Goal: Information Seeking & Learning: Check status

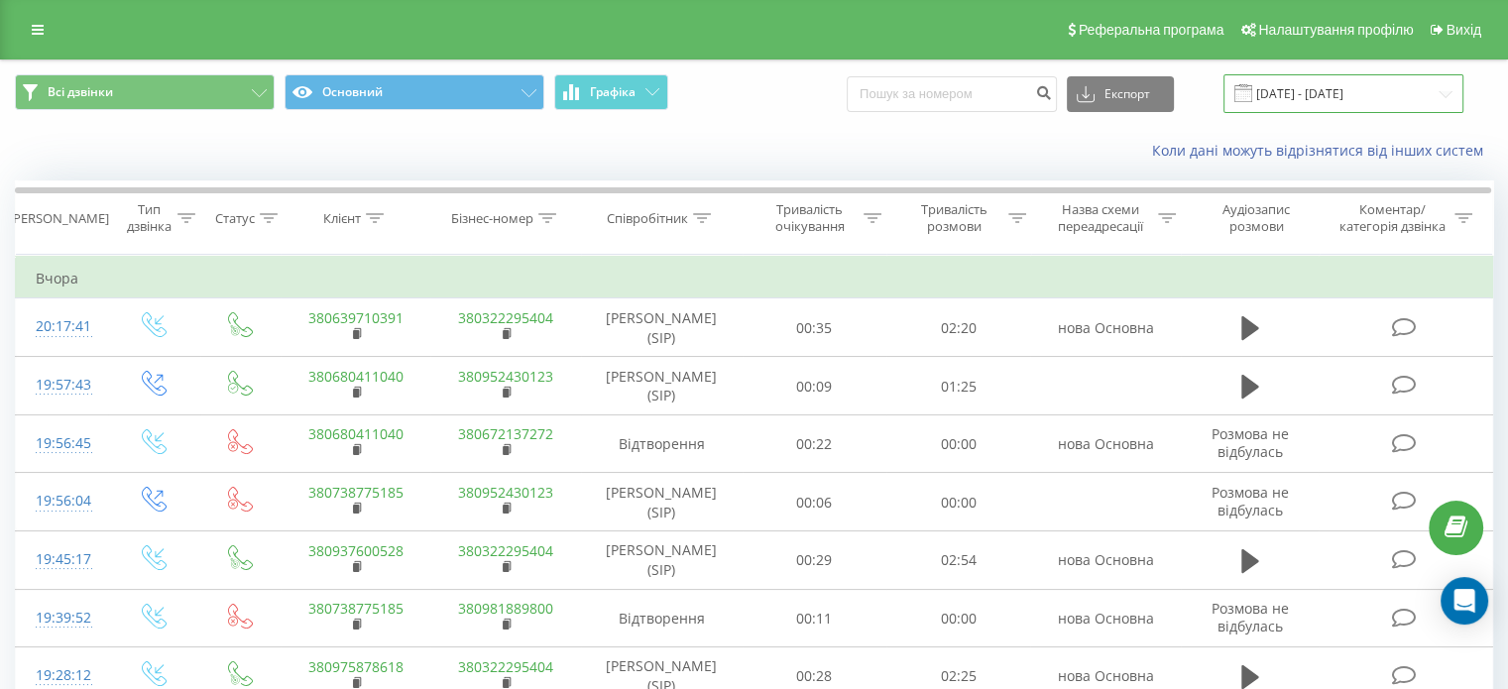
click at [1312, 96] on input "21.07.2025 - 21.08.2025" at bounding box center [1343, 93] width 240 height 39
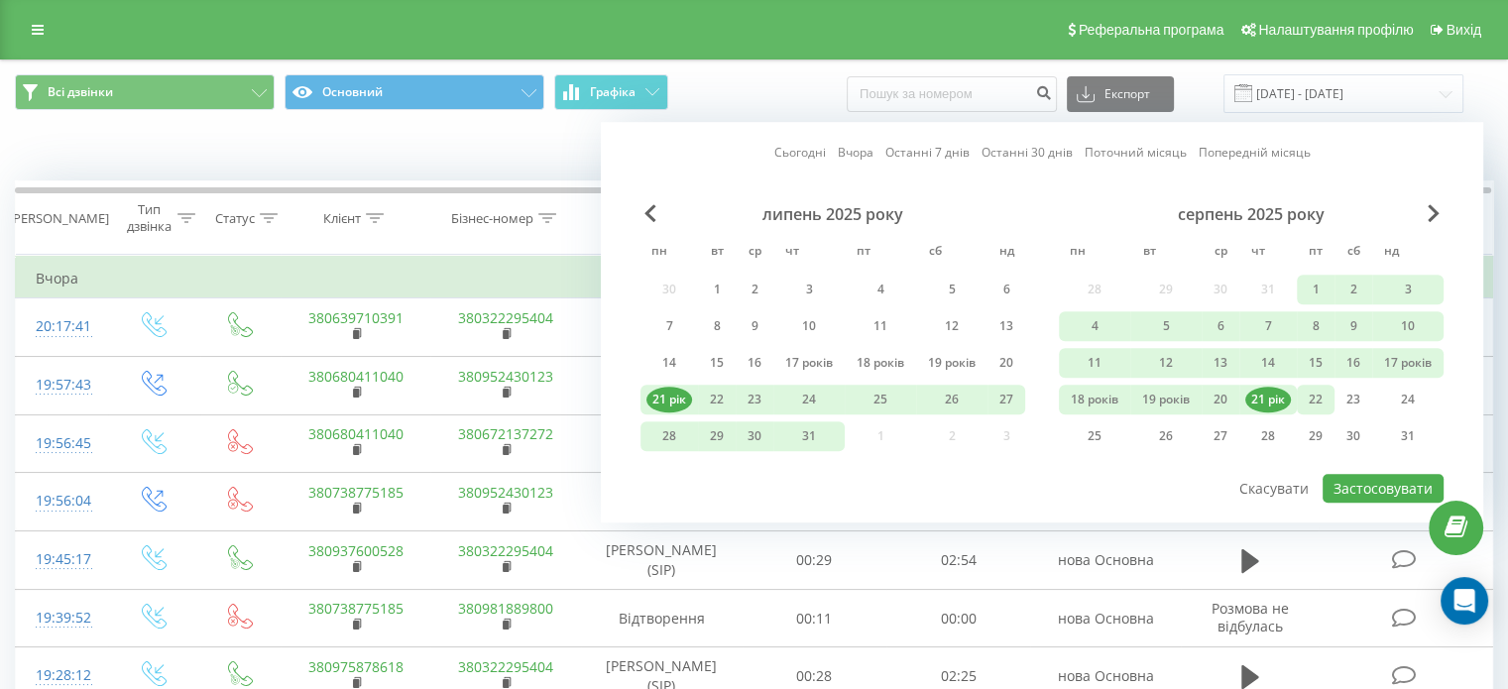
click at [1317, 398] on font "22" at bounding box center [1316, 399] width 14 height 17
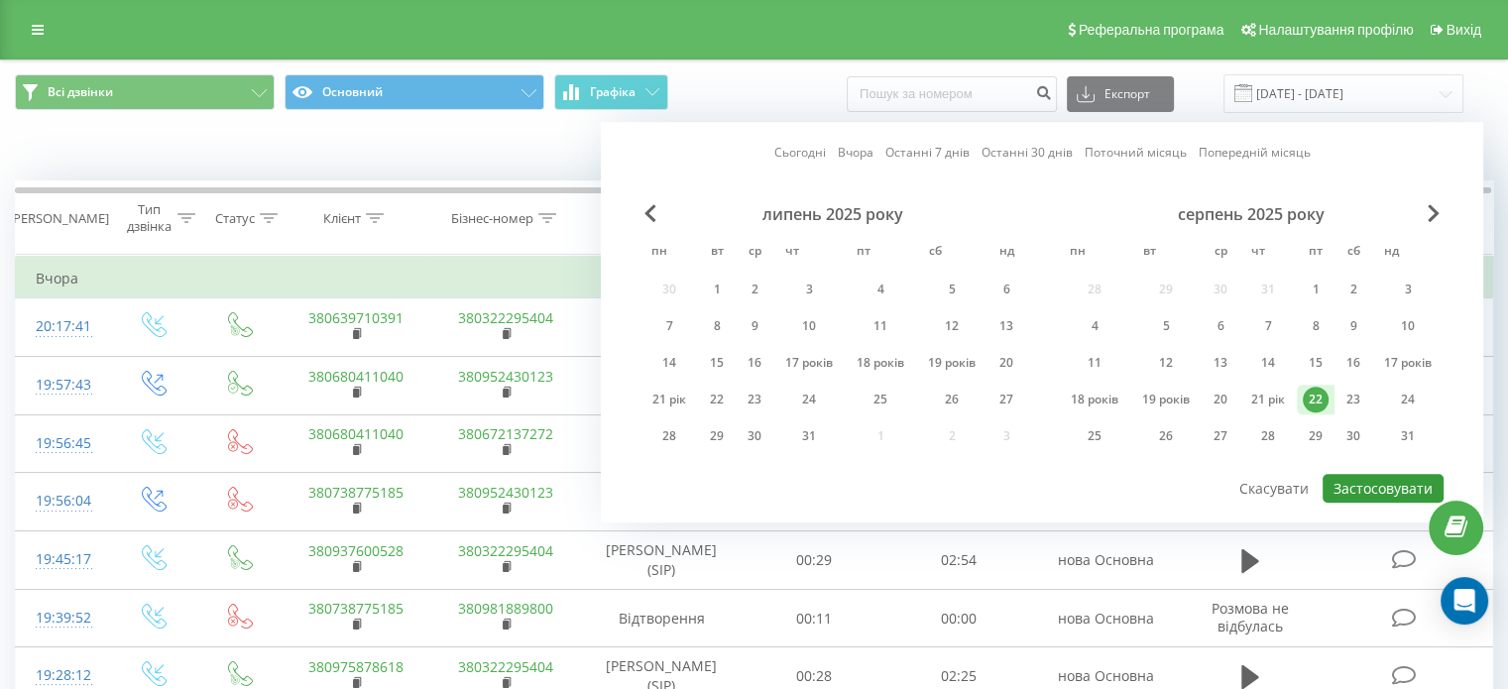
click at [1376, 474] on button "Застосовувати" at bounding box center [1383, 488] width 121 height 29
type input "[DATE] - [DATE]"
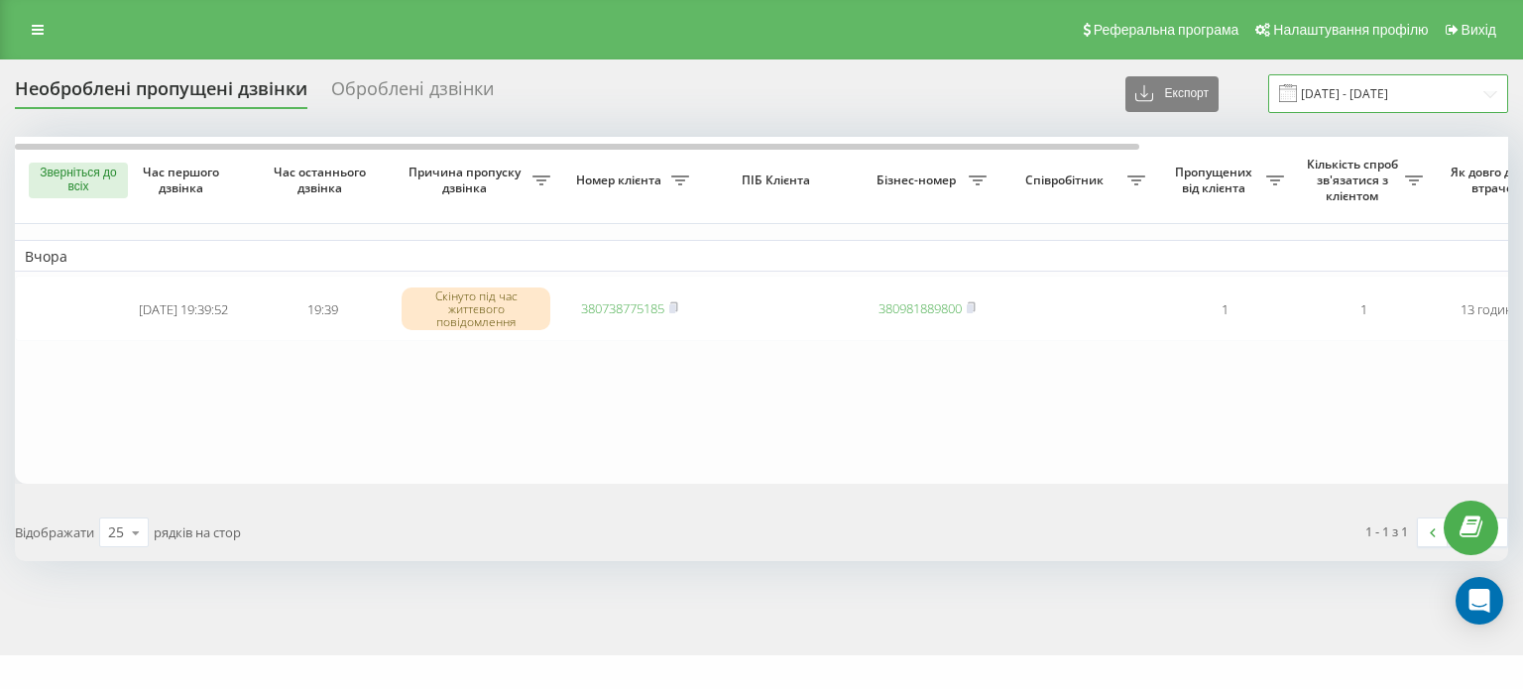
click at [1376, 92] on input "21.08.2025 - 21.08.2025" at bounding box center [1388, 93] width 240 height 39
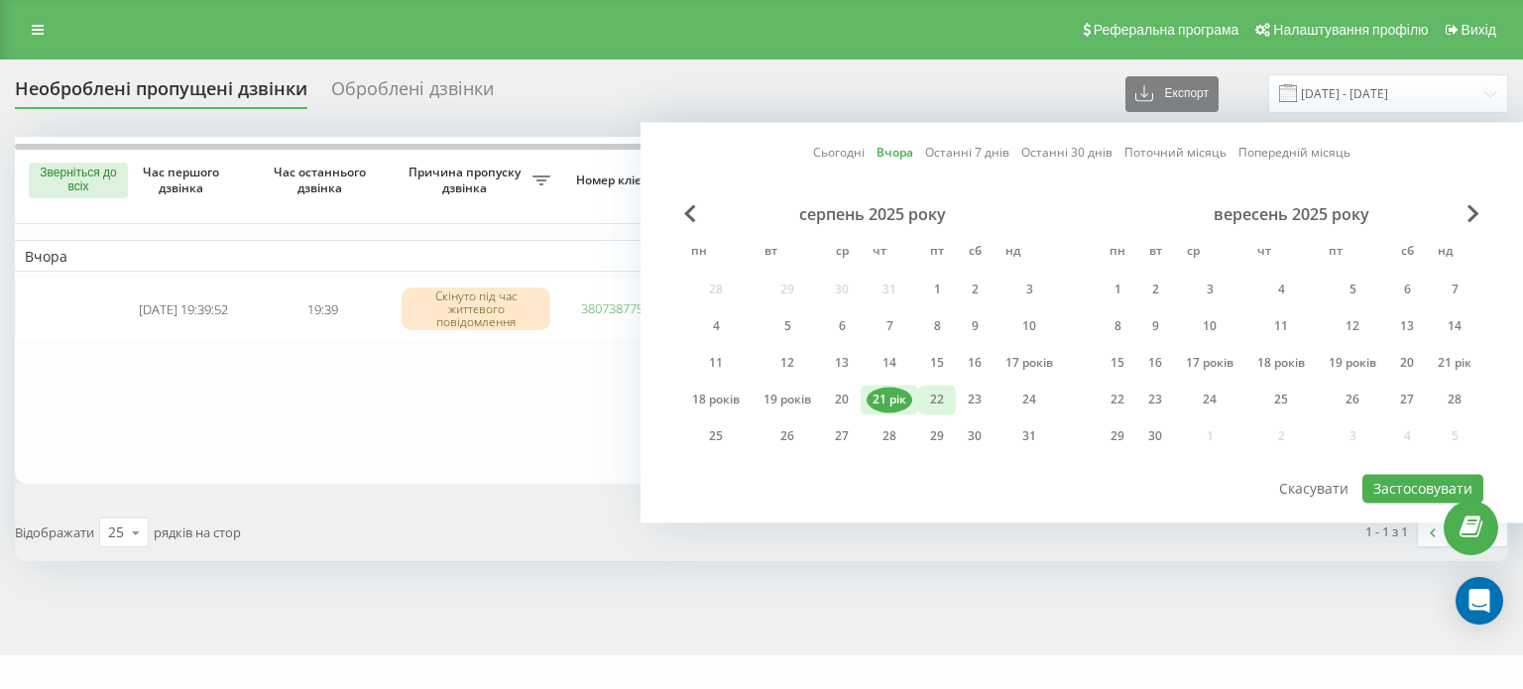
click at [930, 403] on font "22" at bounding box center [937, 399] width 14 height 17
click at [1401, 479] on font "Застосовувати" at bounding box center [1422, 488] width 99 height 19
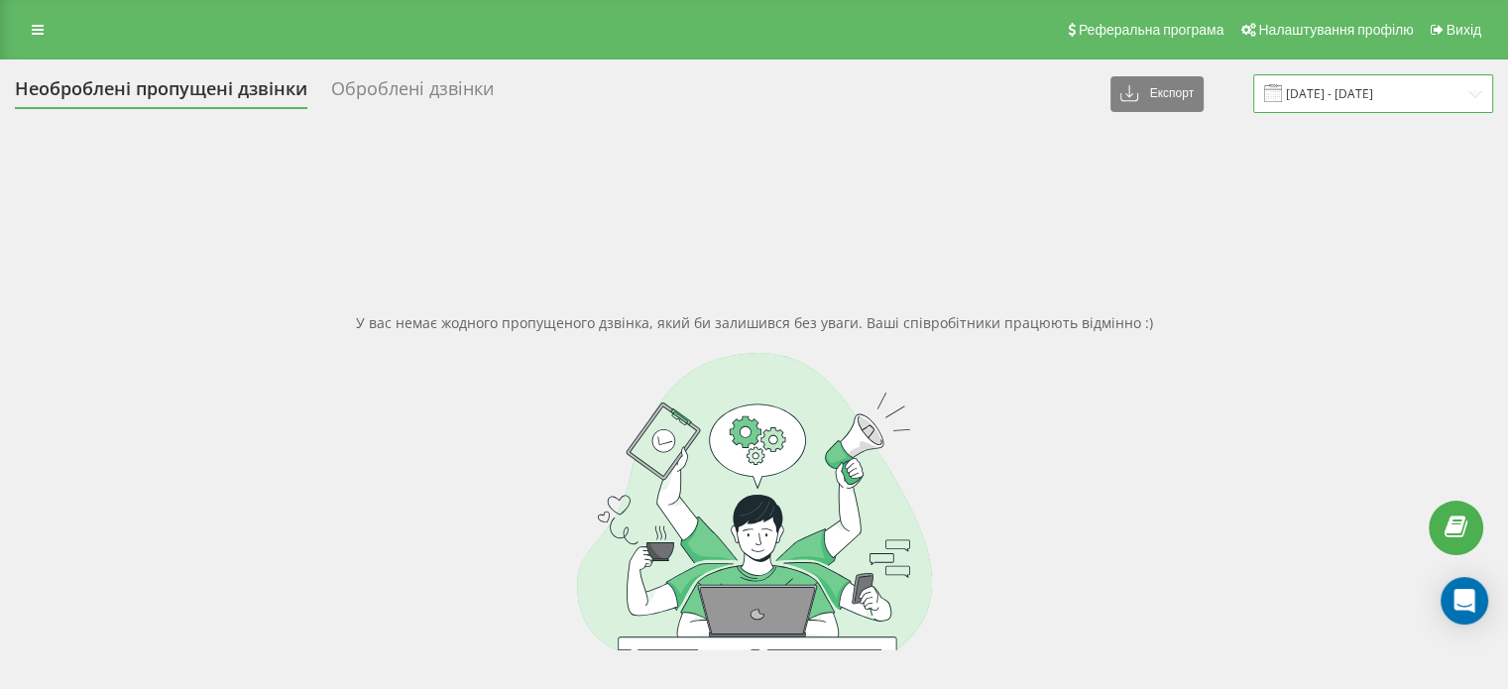
click at [1396, 92] on input "[DATE] - [DATE]" at bounding box center [1373, 93] width 240 height 39
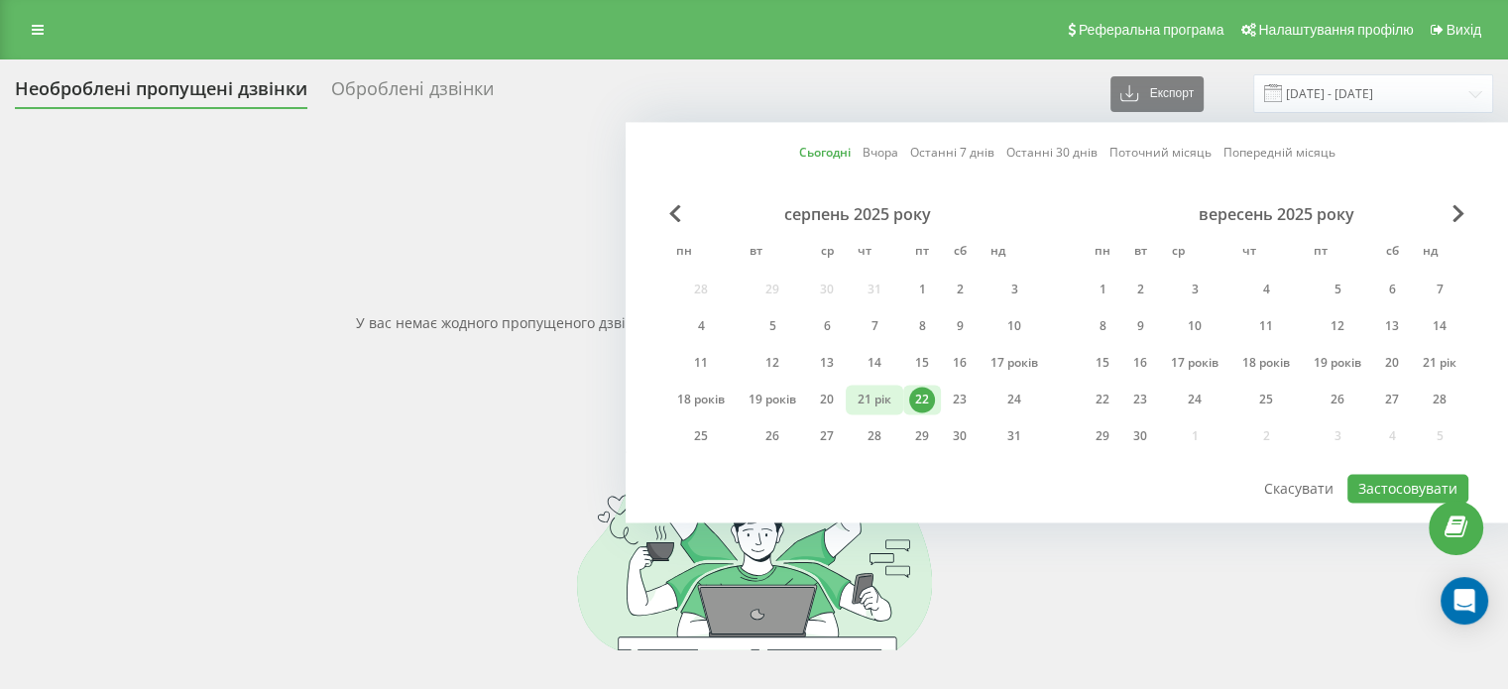
click at [875, 392] on font "21 рік" at bounding box center [875, 399] width 34 height 17
click at [915, 399] on font "22" at bounding box center [922, 399] width 14 height 17
click at [1373, 485] on font "Застосовувати" at bounding box center [1407, 488] width 99 height 19
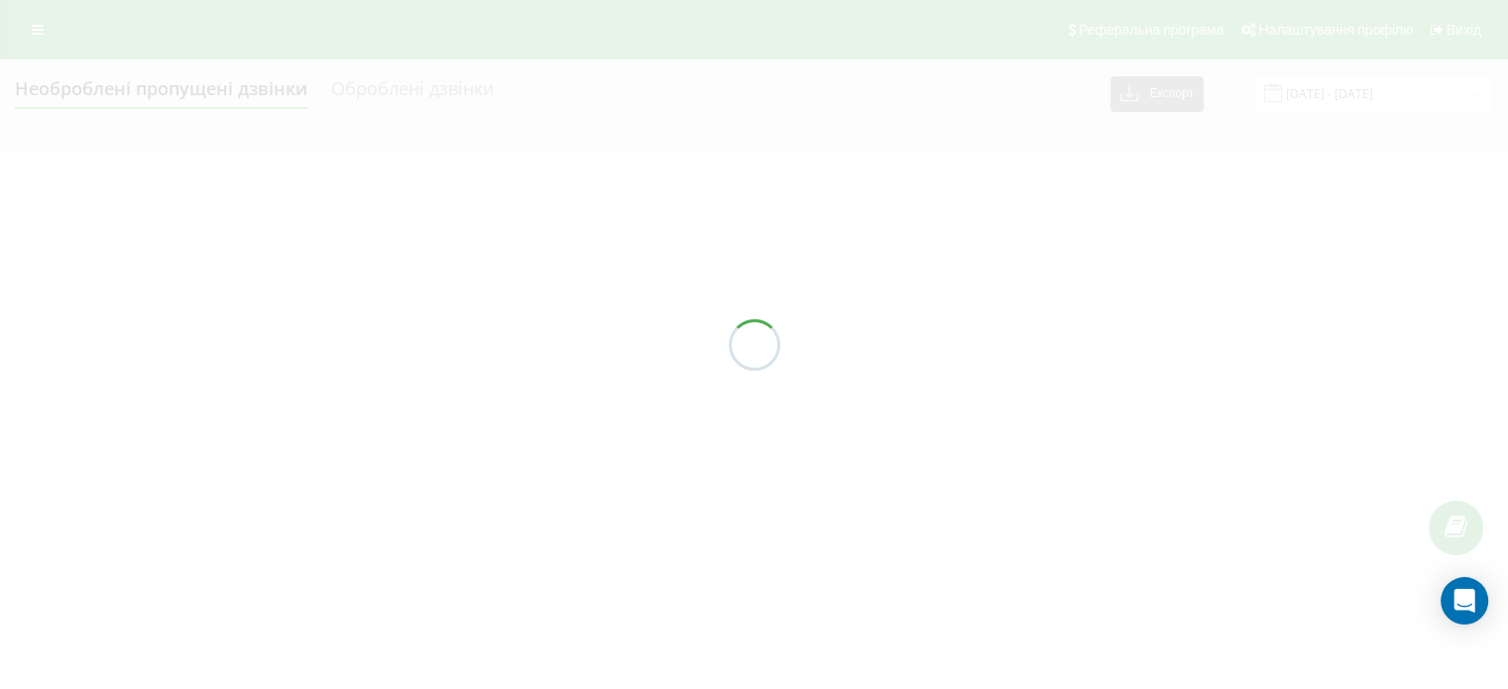
type input "21.08.2025 - 22.08.2025"
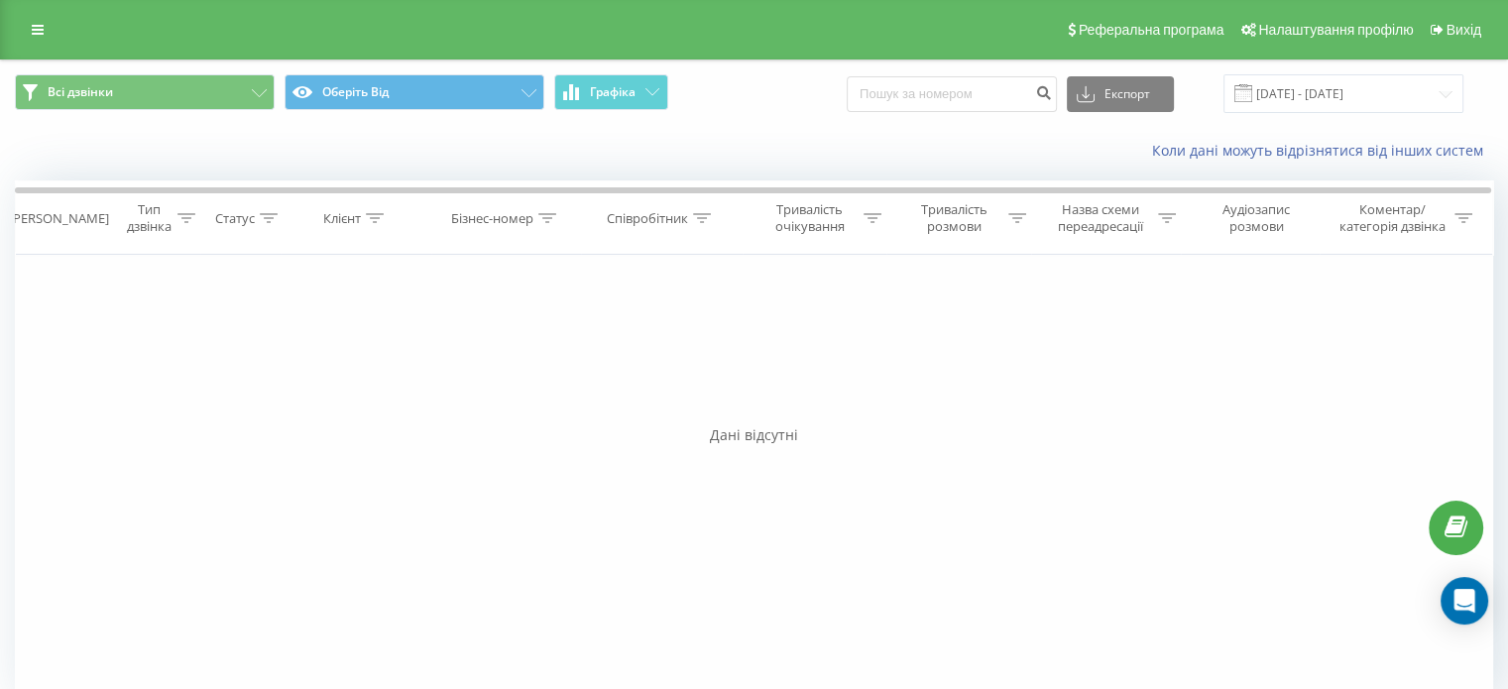
click at [762, 606] on div "Фільтрувати за умовою Дорівнює Введіть значення Скасувати Гаразд Фільтрувати за…" at bounding box center [754, 478] width 1478 height 446
click at [115, 148] on div "Коли дані можуть відрізнятися від інших систем" at bounding box center [754, 151] width 1506 height 48
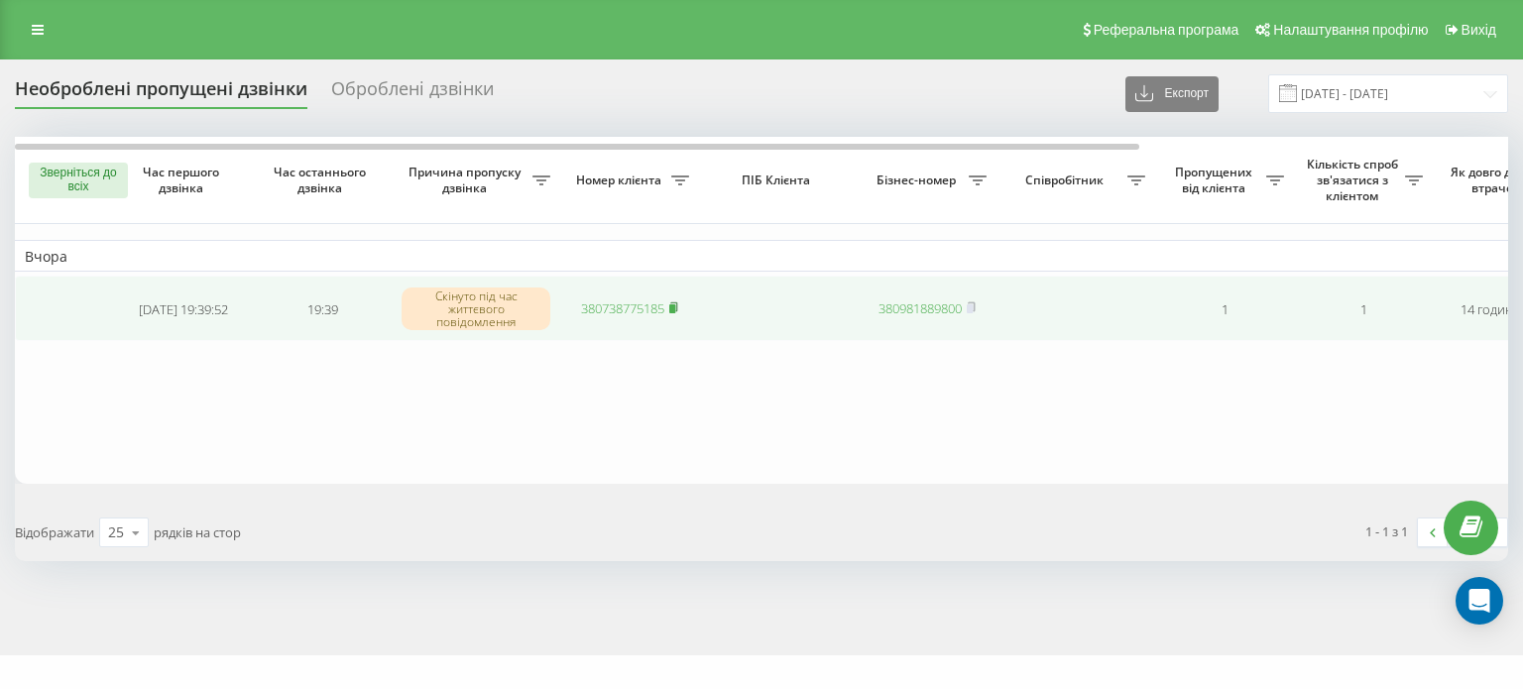
click at [677, 304] on icon at bounding box center [673, 306] width 7 height 9
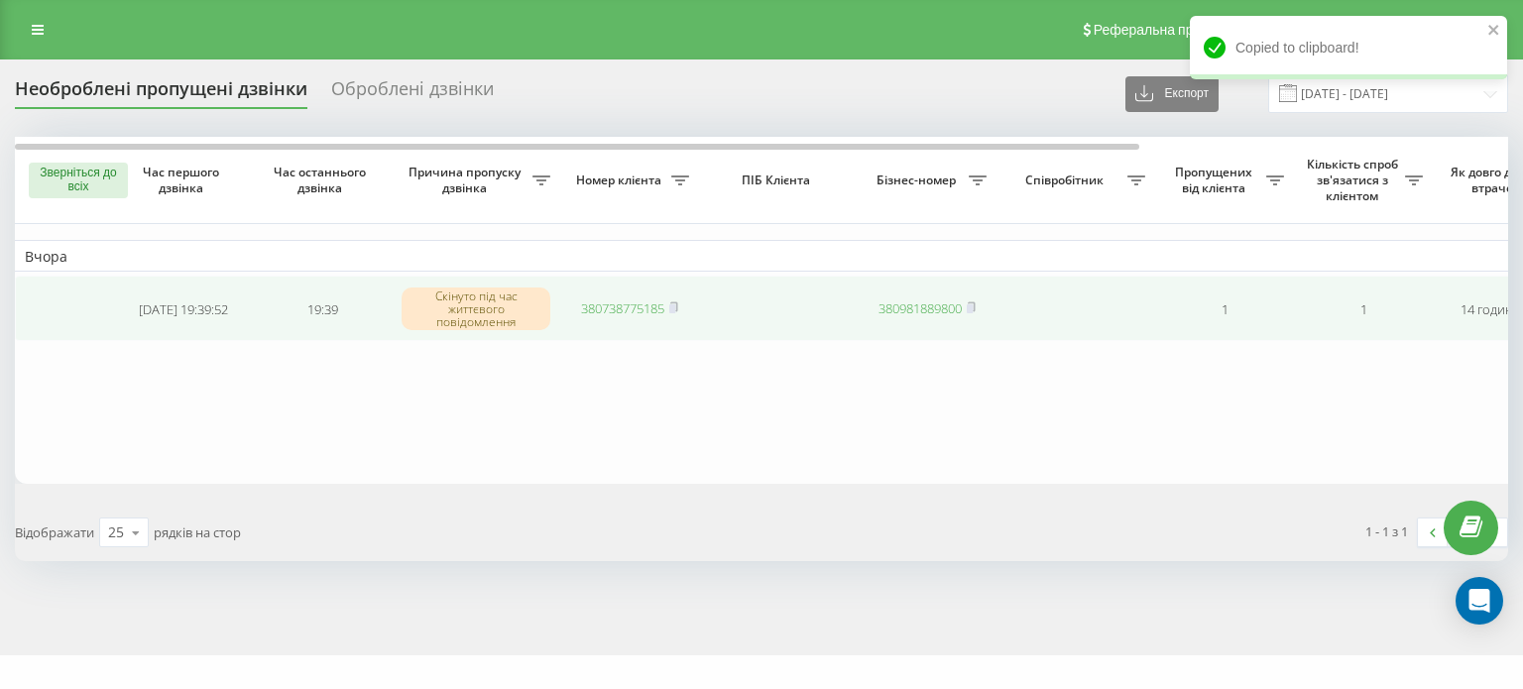
click at [591, 305] on link "380738775185" at bounding box center [622, 308] width 83 height 18
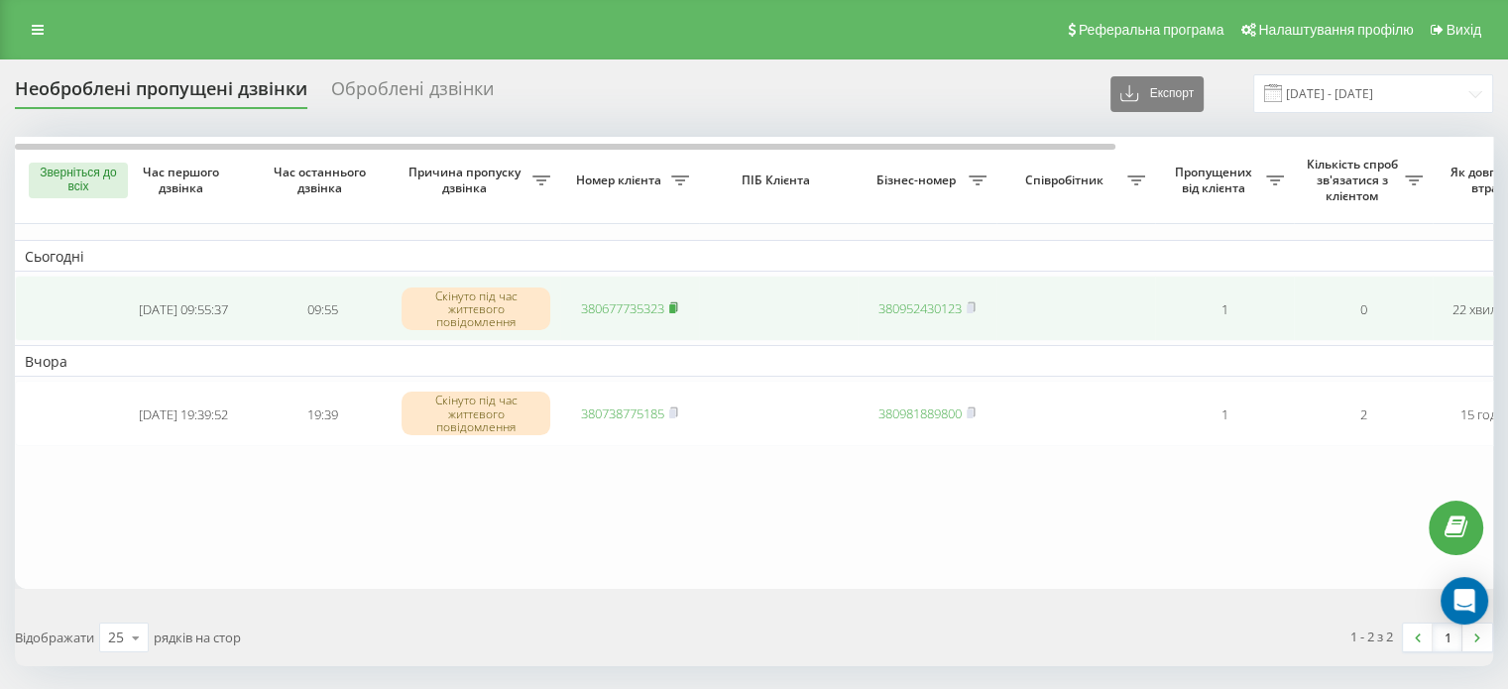
click at [675, 304] on rect at bounding box center [672, 308] width 6 height 9
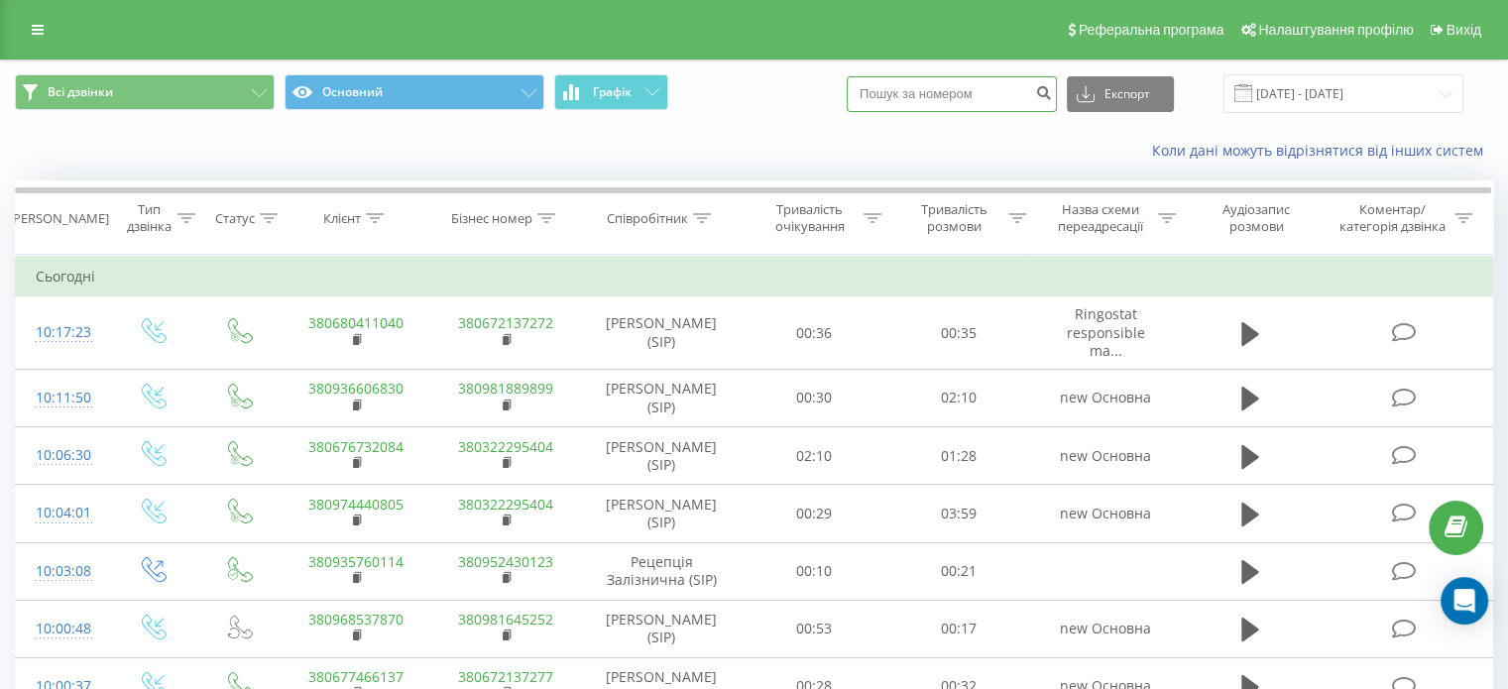
click at [971, 91] on input at bounding box center [952, 94] width 210 height 36
paste input "380 97 144-68-22"
type input "380 97 144-6822"
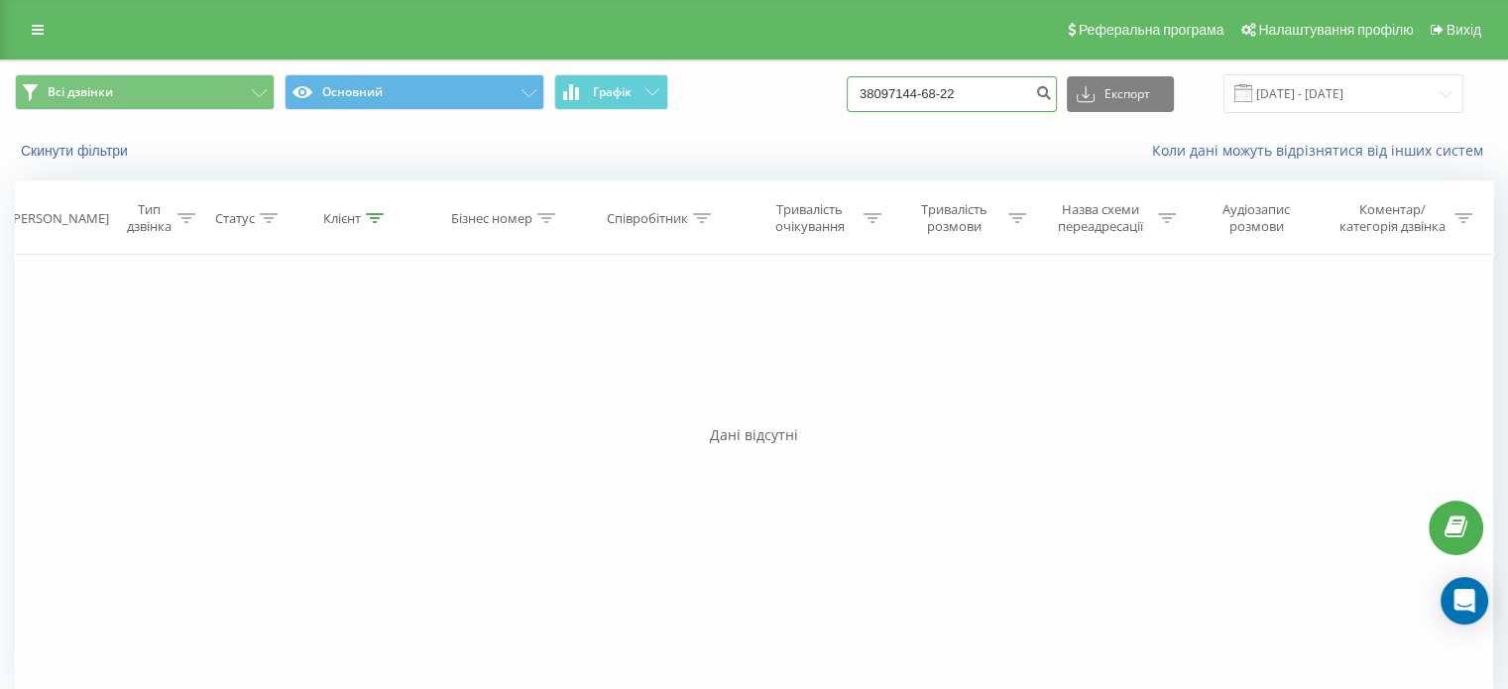
click at [968, 94] on input "38097144-68-22" at bounding box center [952, 94] width 210 height 36
click at [952, 97] on input "38097144-6822" at bounding box center [952, 94] width 210 height 36
type input "0971446822"
click at [1052, 96] on icon "submit" at bounding box center [1043, 90] width 17 height 12
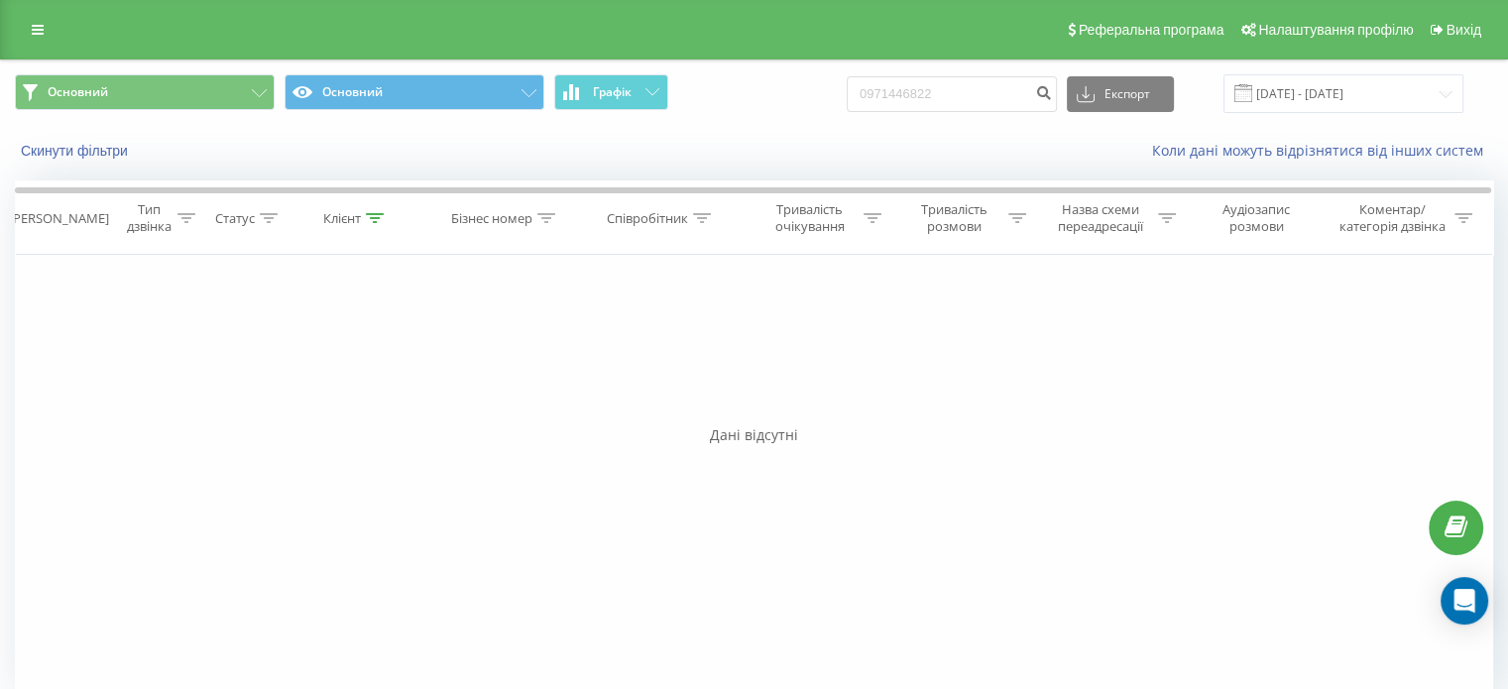
drag, startPoint x: 113, startPoint y: 119, endPoint x: 37, endPoint y: 62, distance: 95.0
click at [111, 119] on div "Основний Основний Графік 0971446822 Експорт .csv .xls .xlsx [DATE] - [DATE]" at bounding box center [754, 93] width 1506 height 66
click at [32, 25] on icon at bounding box center [38, 30] width 12 height 14
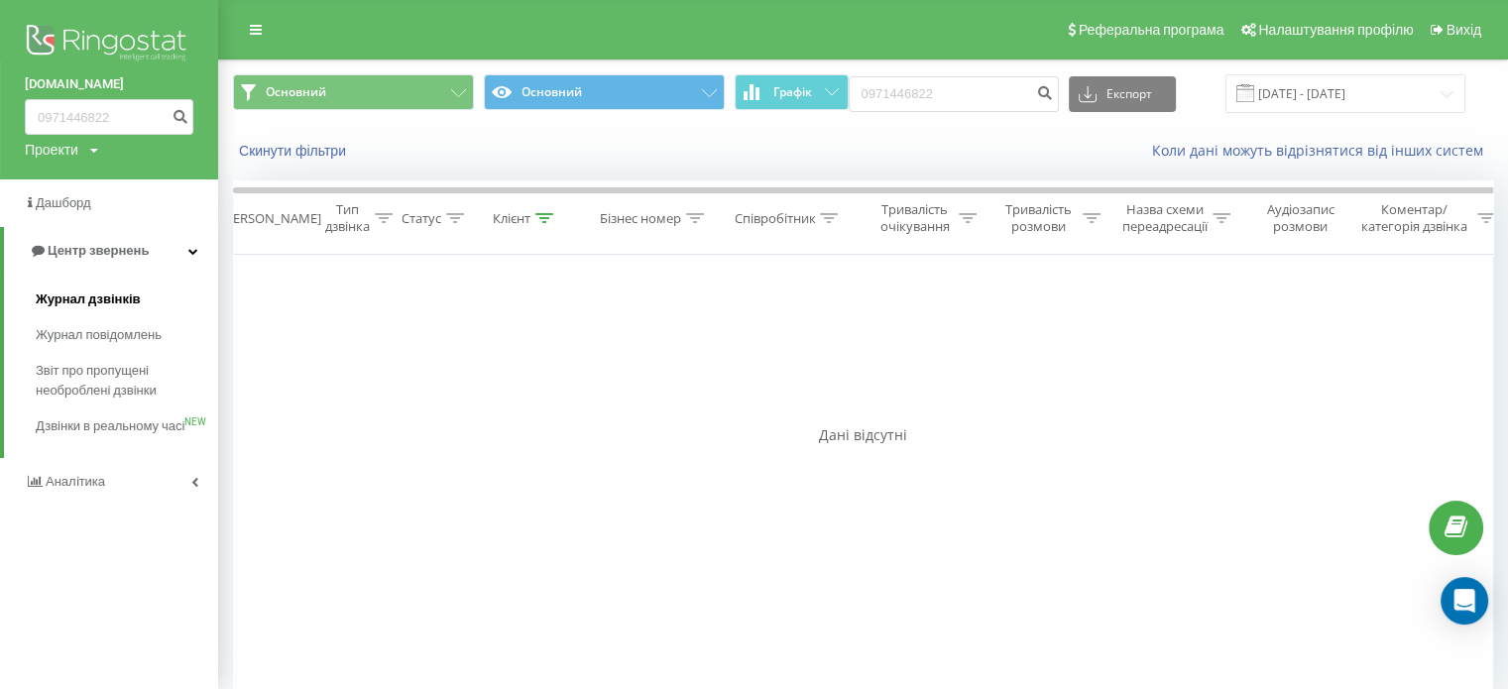
click at [87, 301] on span "Журнал дзвінків" at bounding box center [88, 299] width 105 height 20
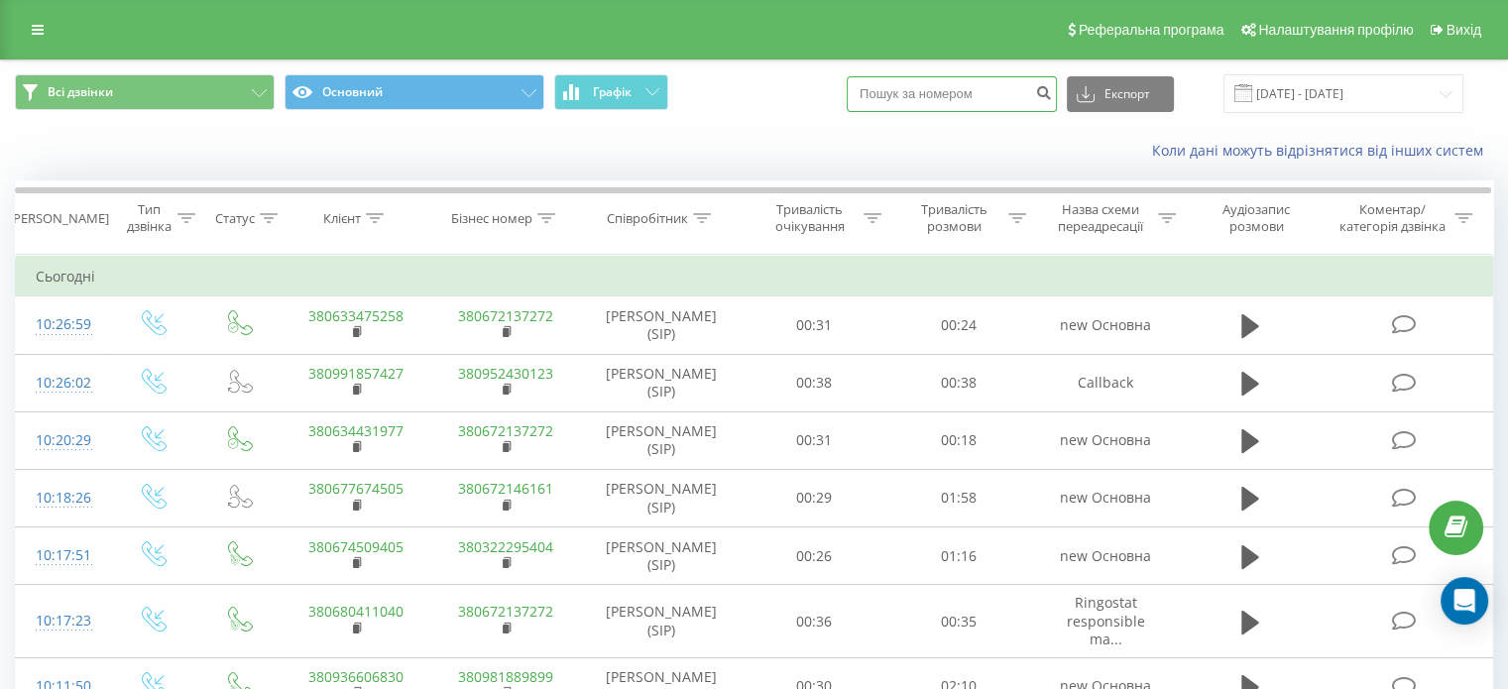
click at [972, 84] on input at bounding box center [952, 94] width 210 height 36
paste input "0 97 144-68-22"
type input "0971446822"
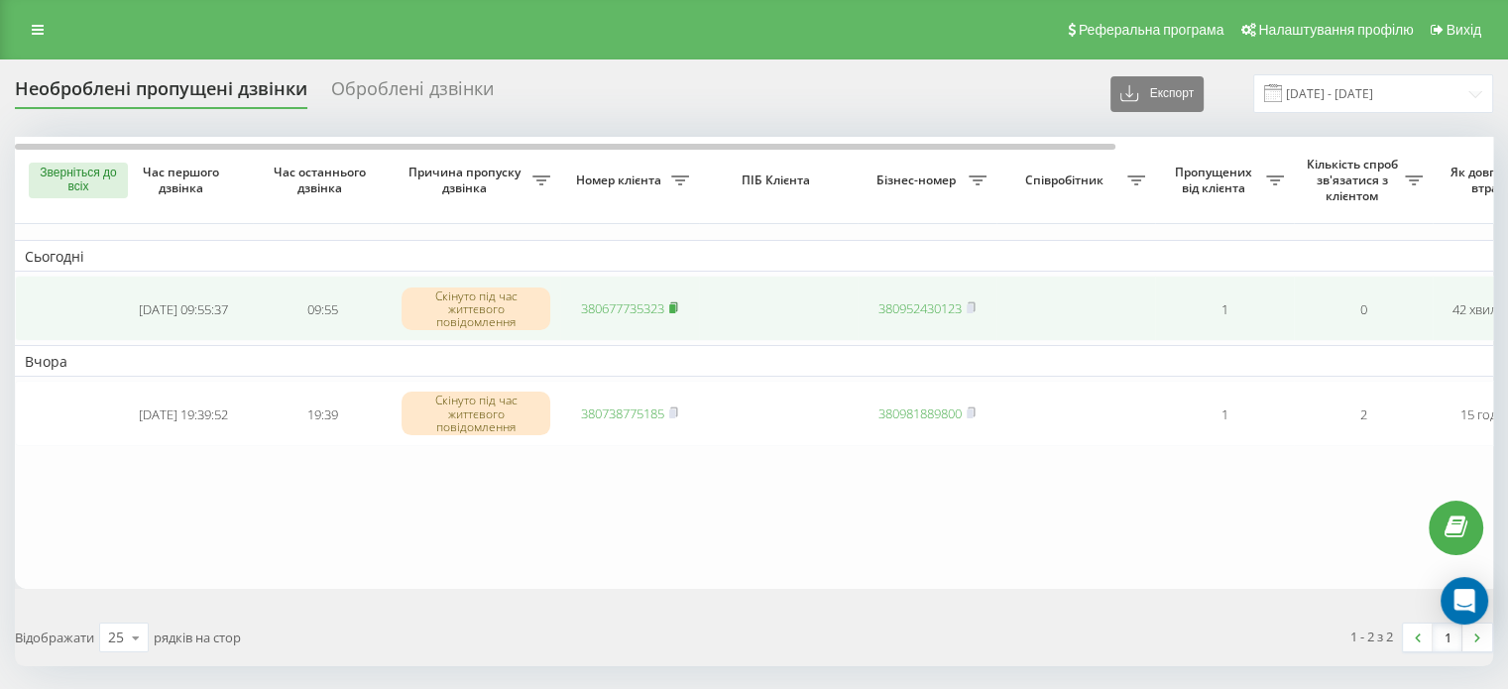
click at [675, 308] on rect at bounding box center [672, 308] width 6 height 9
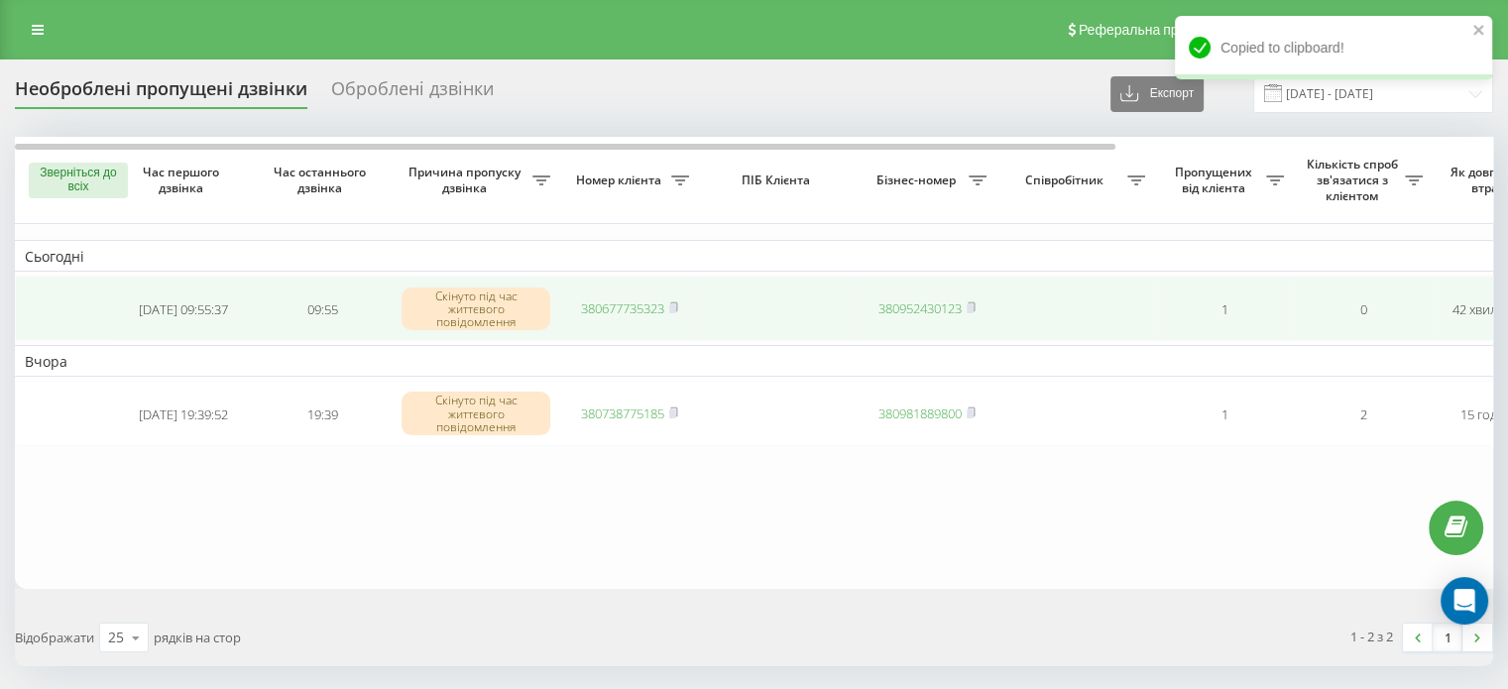
click at [642, 308] on font "380677735323" at bounding box center [622, 308] width 83 height 18
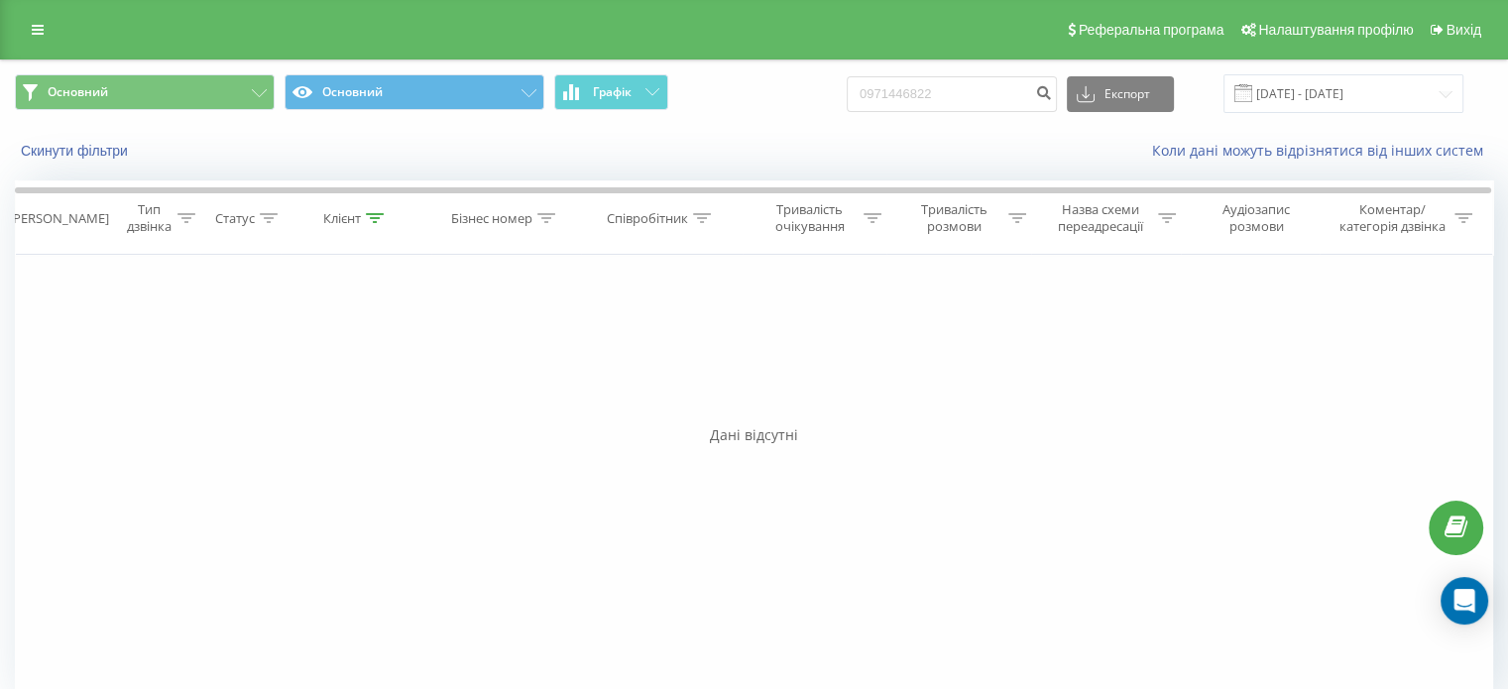
click at [34, 47] on div "Реферальна програма Налаштування профілю Вихід" at bounding box center [754, 29] width 1508 height 59
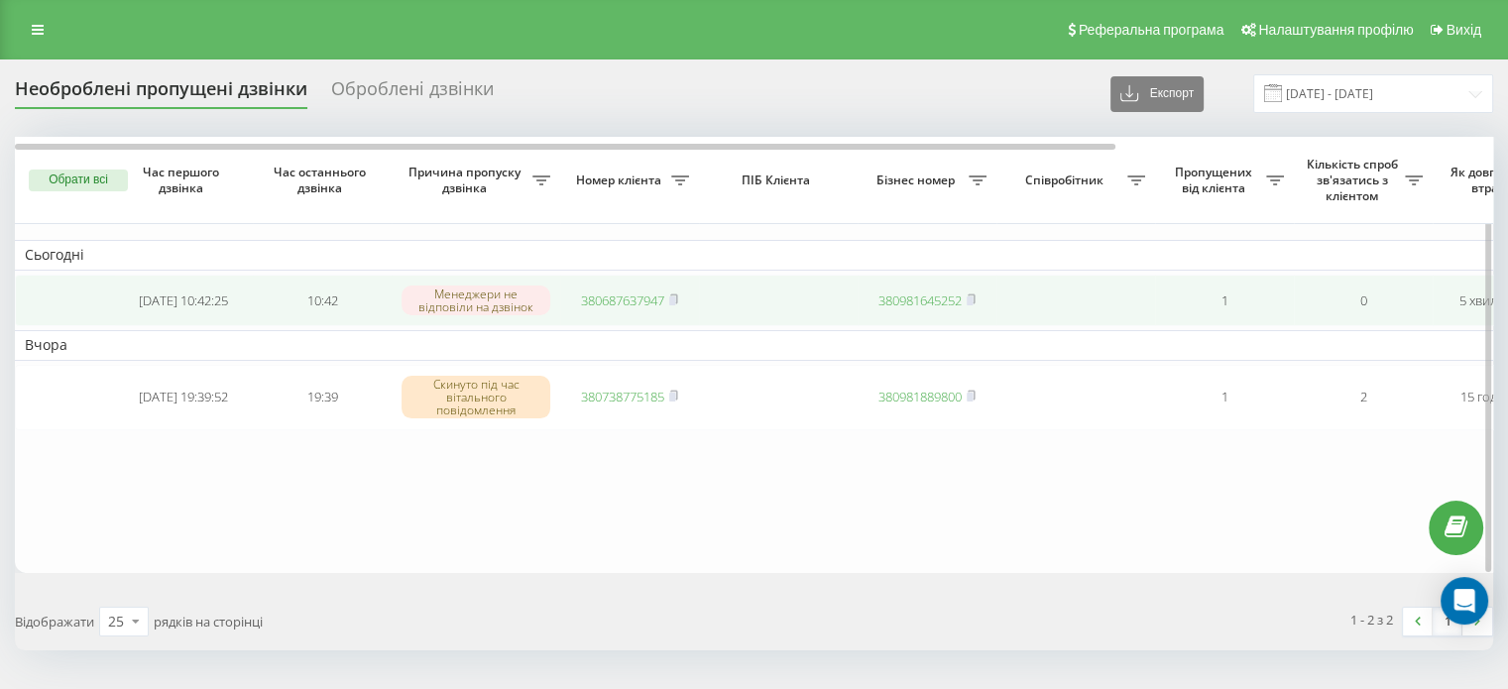
click at [671, 293] on icon at bounding box center [673, 299] width 9 height 12
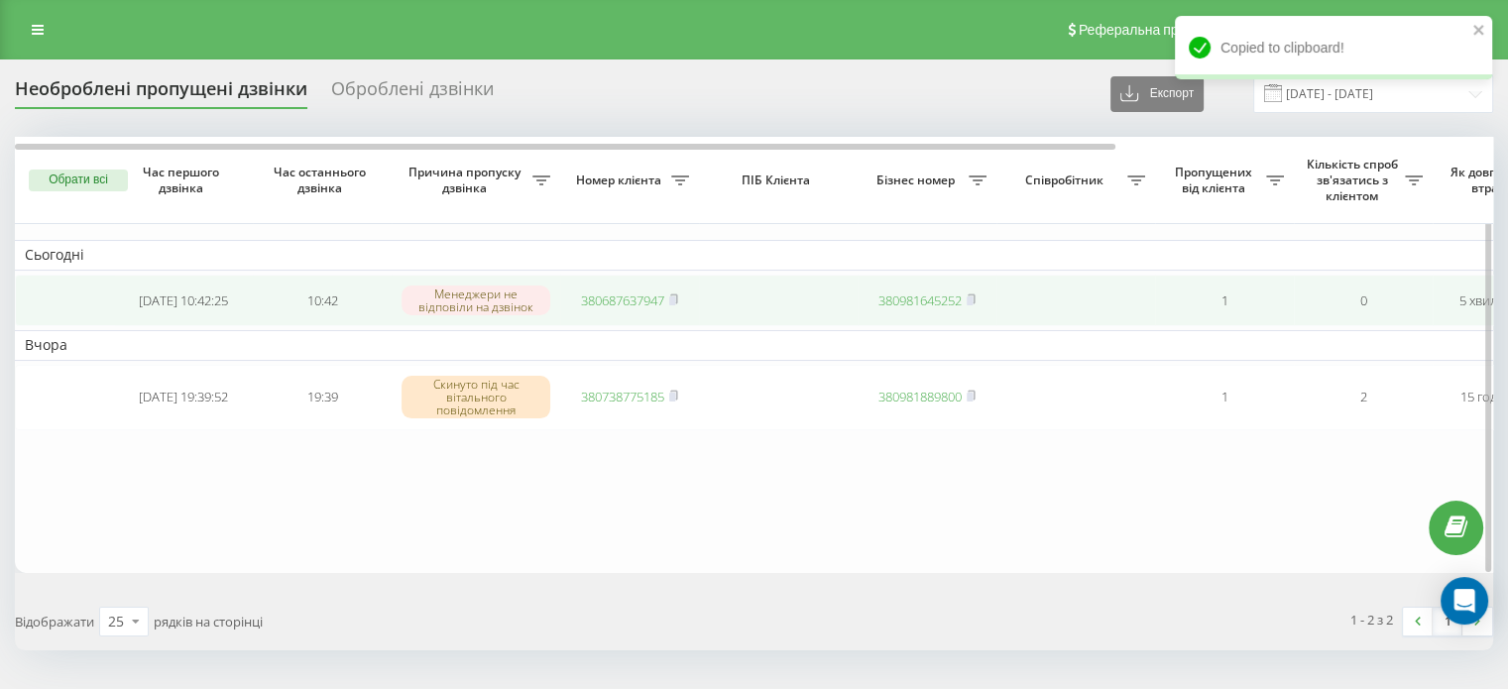
click at [654, 294] on link "380687637947" at bounding box center [622, 300] width 83 height 18
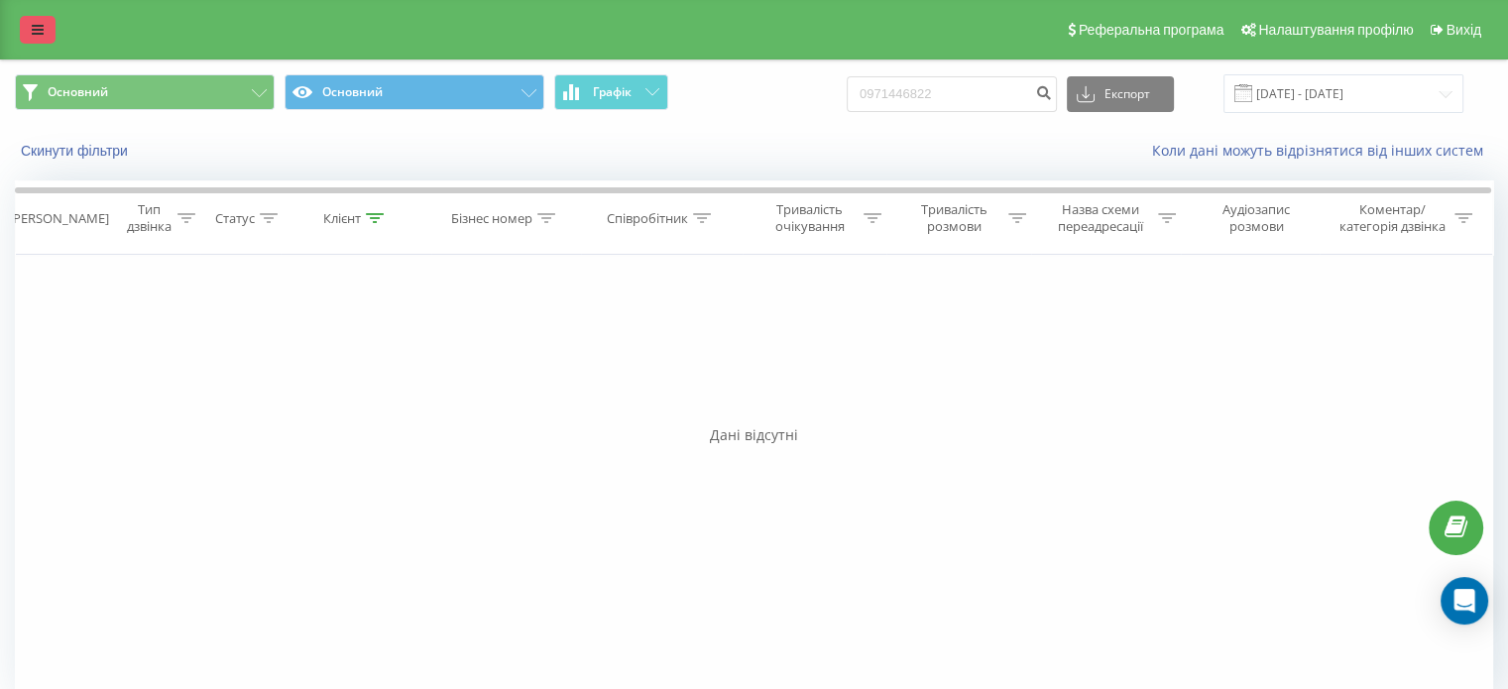
click at [43, 32] on icon at bounding box center [38, 30] width 12 height 14
click at [36, 23] on icon at bounding box center [38, 30] width 12 height 14
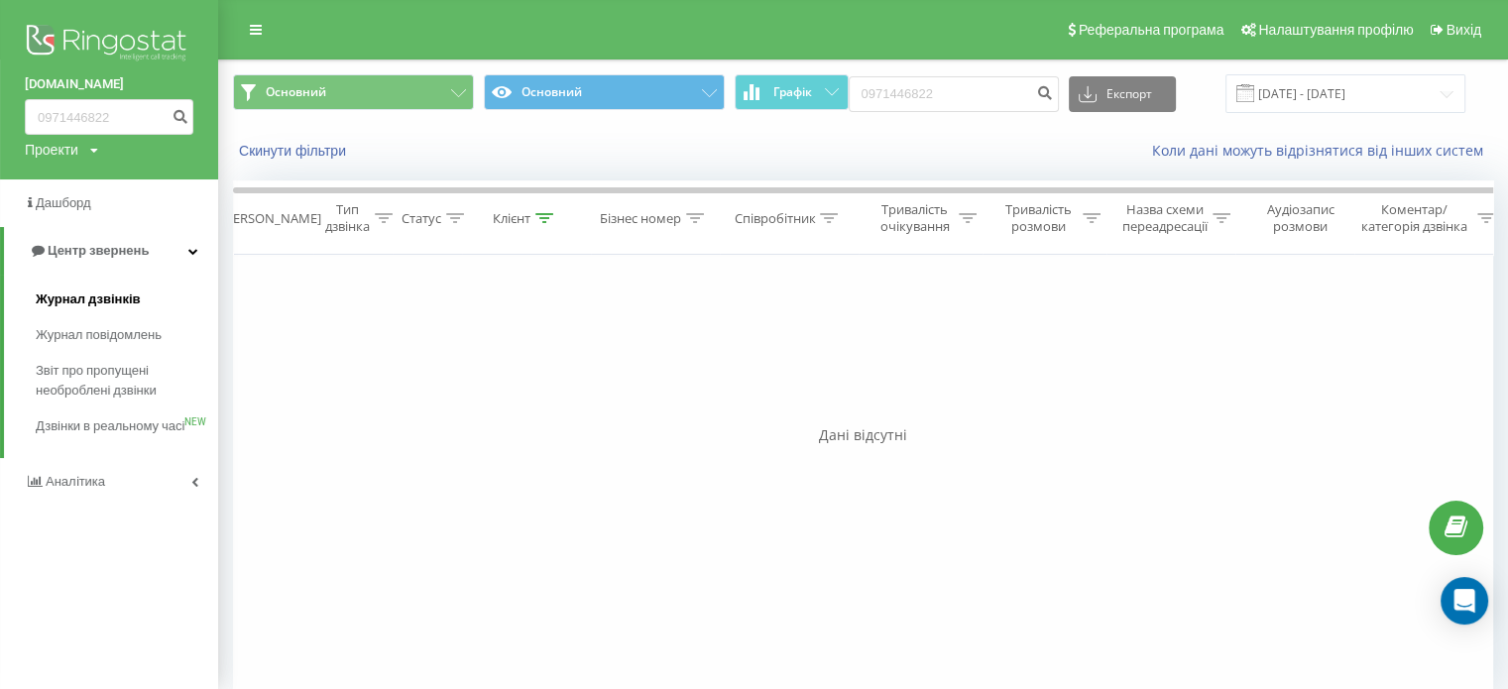
click at [78, 299] on span "Журнал дзвінків" at bounding box center [88, 299] width 105 height 20
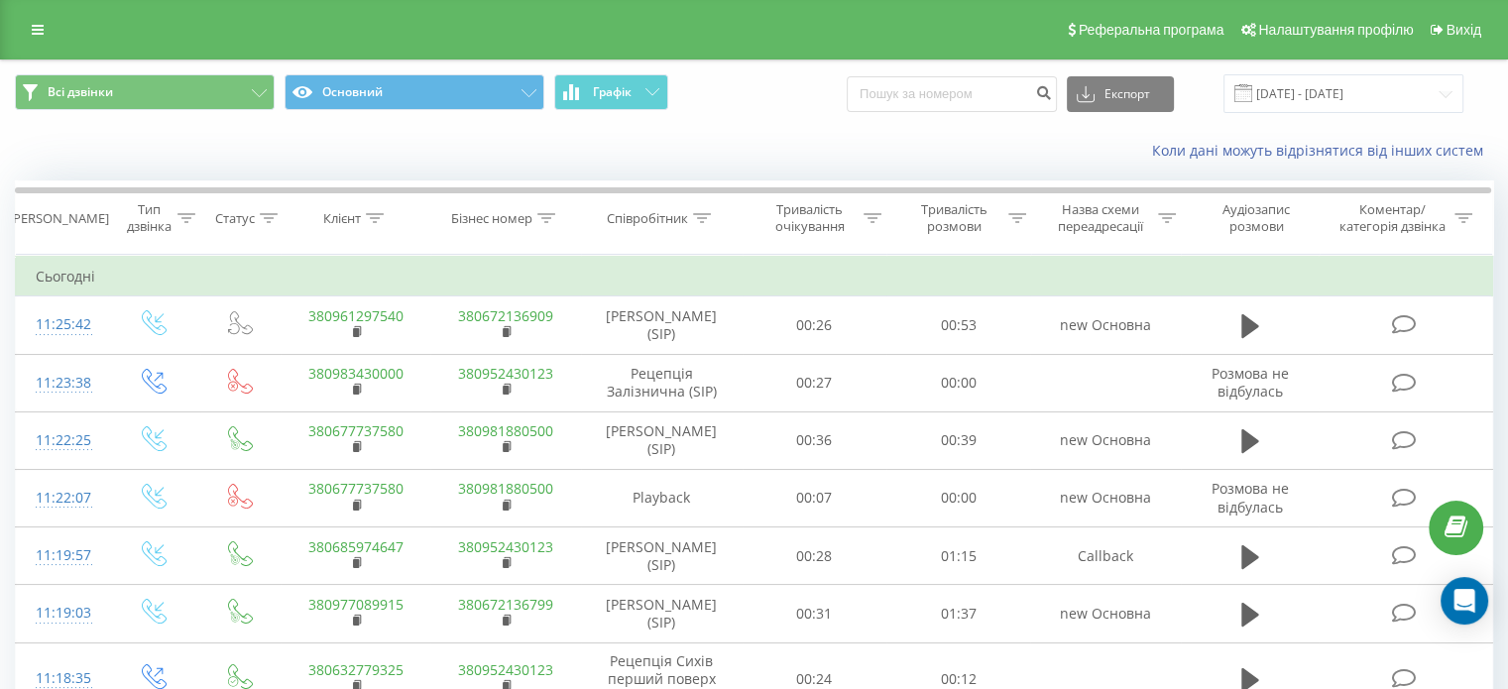
drag, startPoint x: 126, startPoint y: 159, endPoint x: 152, endPoint y: 135, distance: 35.1
click at [126, 159] on div "Коли дані можуть відрізнятися вiд інших систем" at bounding box center [754, 151] width 1506 height 48
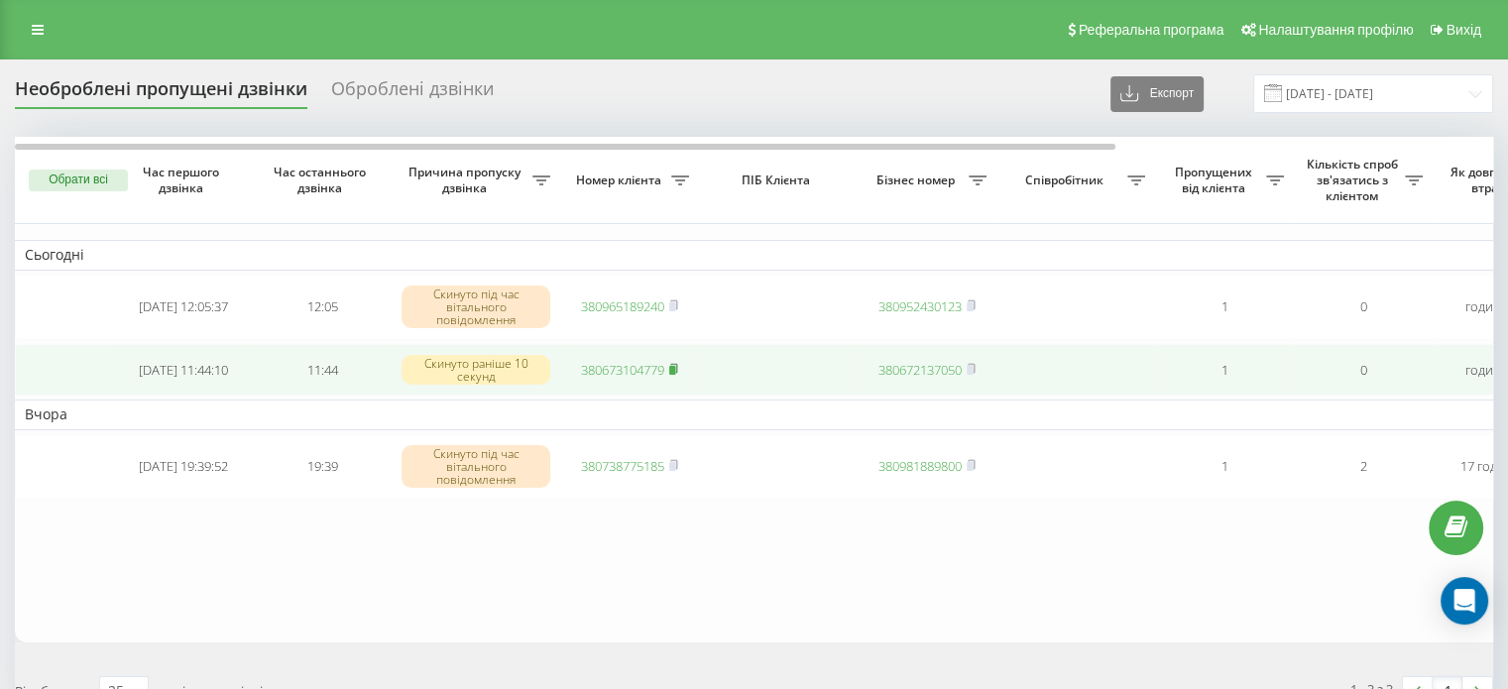
click at [673, 371] on rect at bounding box center [672, 369] width 6 height 9
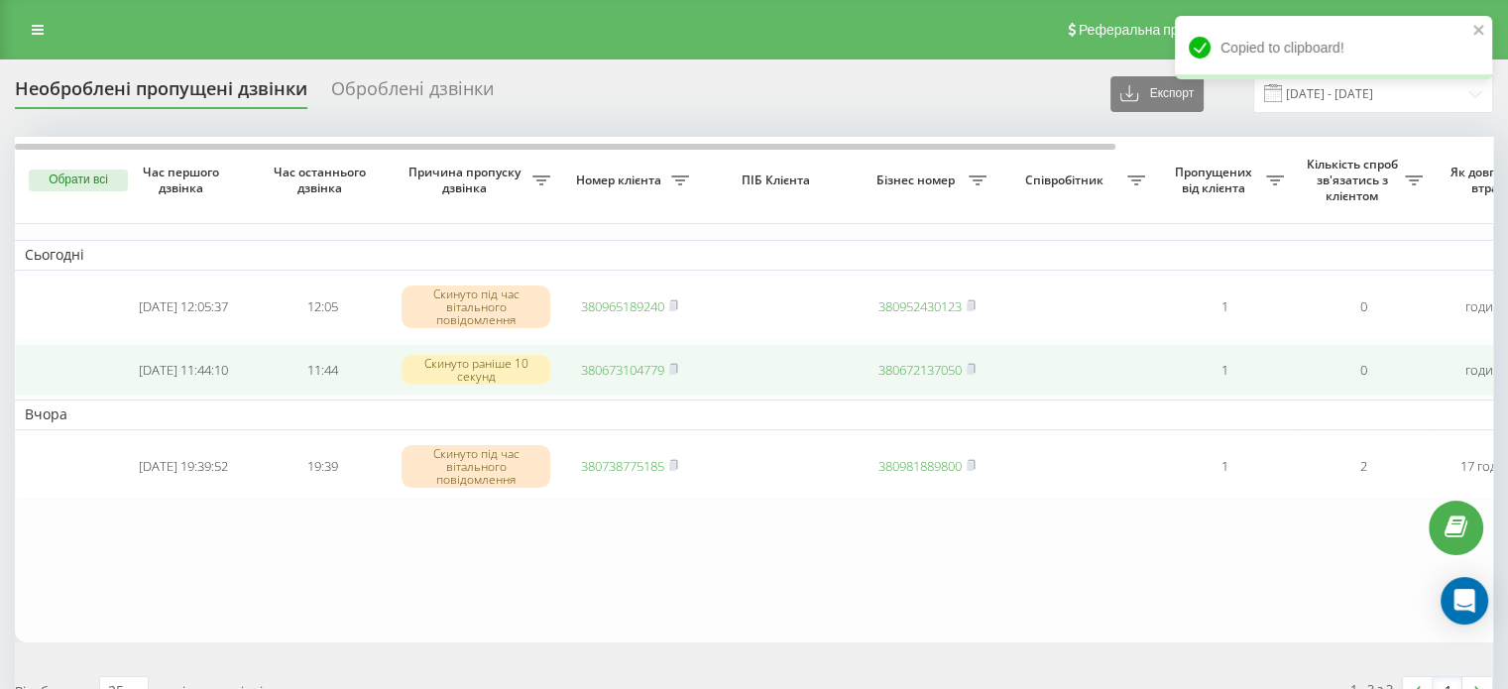
click at [603, 376] on link "380673104779" at bounding box center [622, 370] width 83 height 18
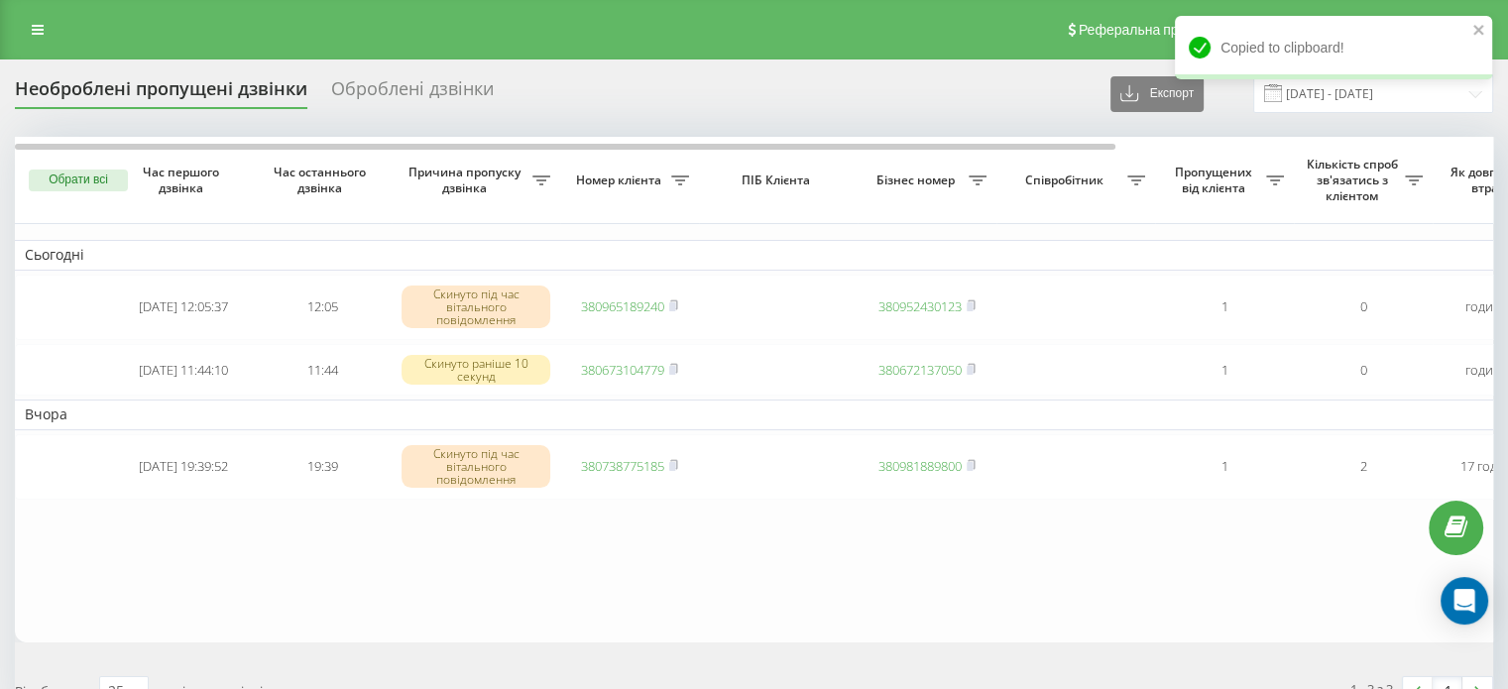
drag, startPoint x: 759, startPoint y: 587, endPoint x: 752, endPoint y: 575, distance: 13.8
click at [759, 587] on table "Сьогодні [DATE] 12:05:37 12:05 Скинуто під час вітального повідомлення 38096518…" at bounding box center [1006, 389] width 1983 height 505
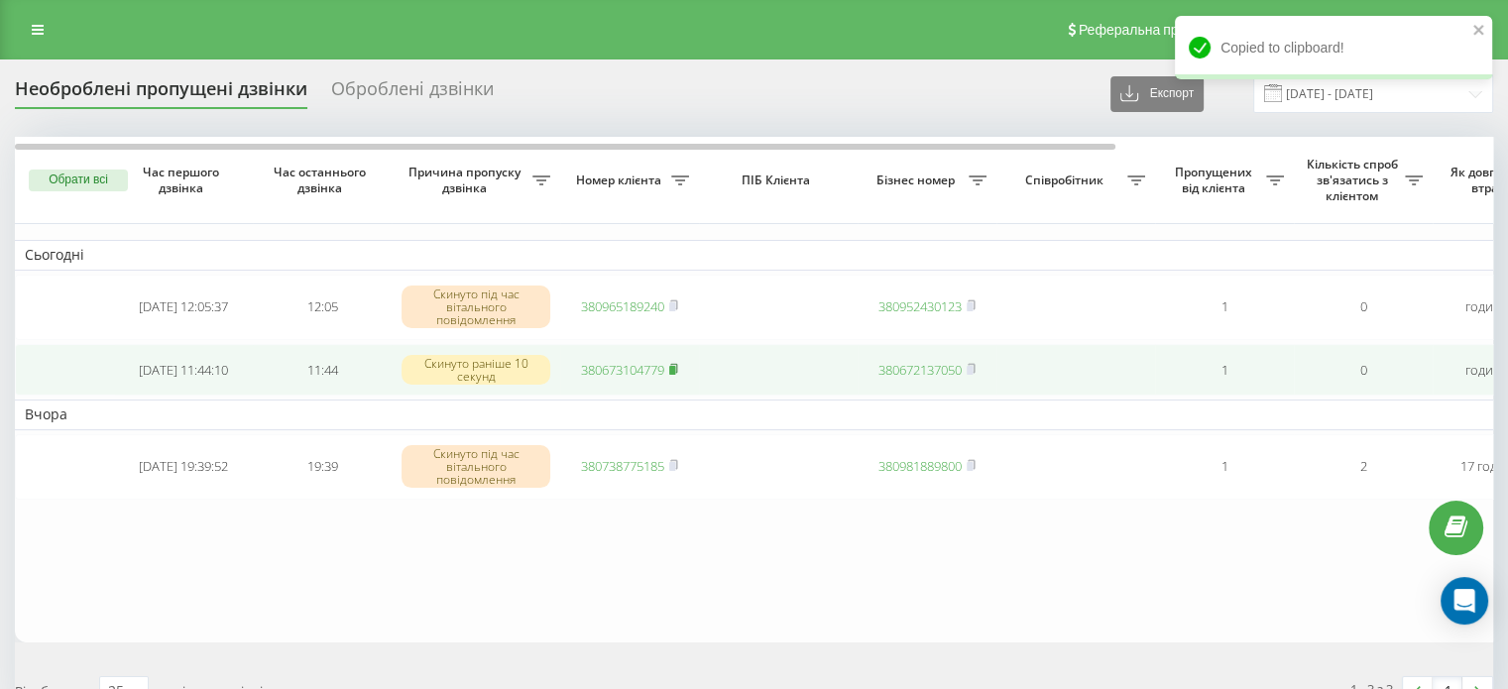
click at [673, 369] on rect at bounding box center [672, 369] width 6 height 9
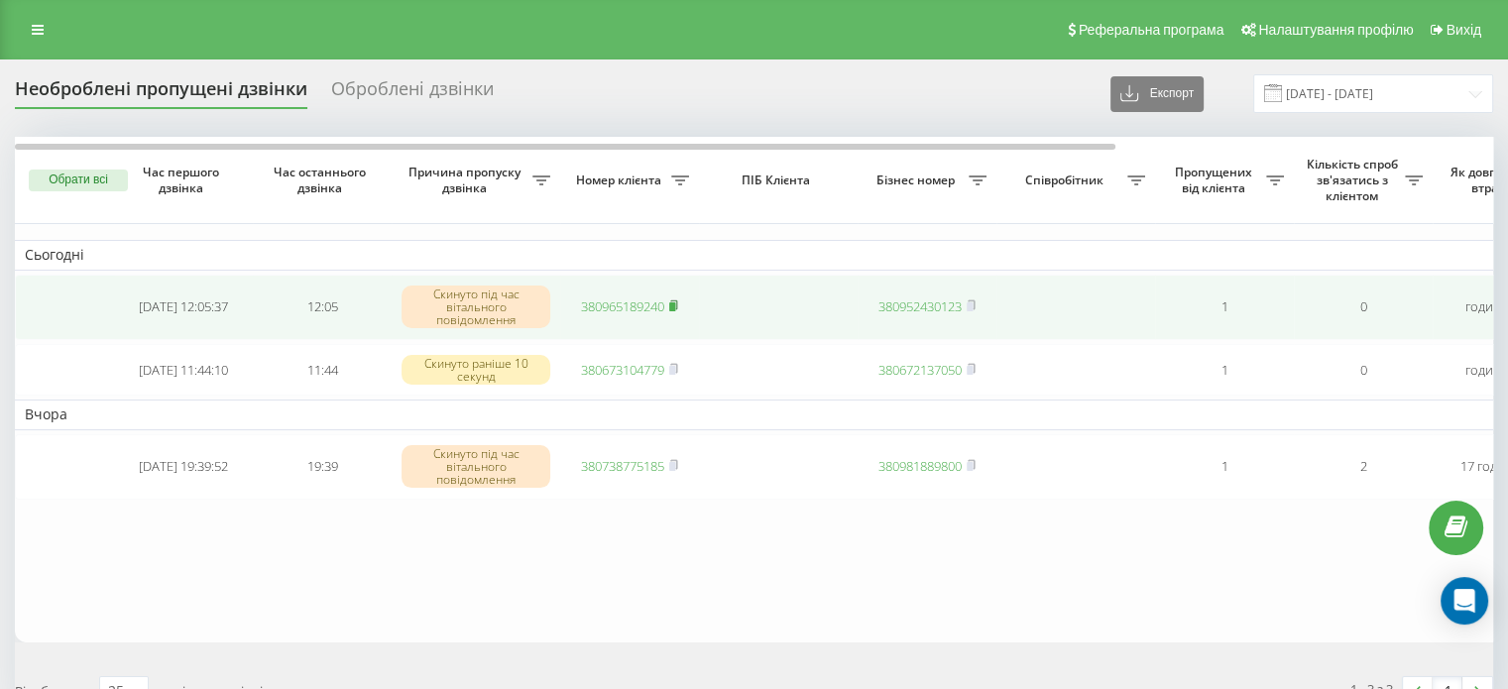
click at [674, 305] on rect at bounding box center [672, 306] width 6 height 9
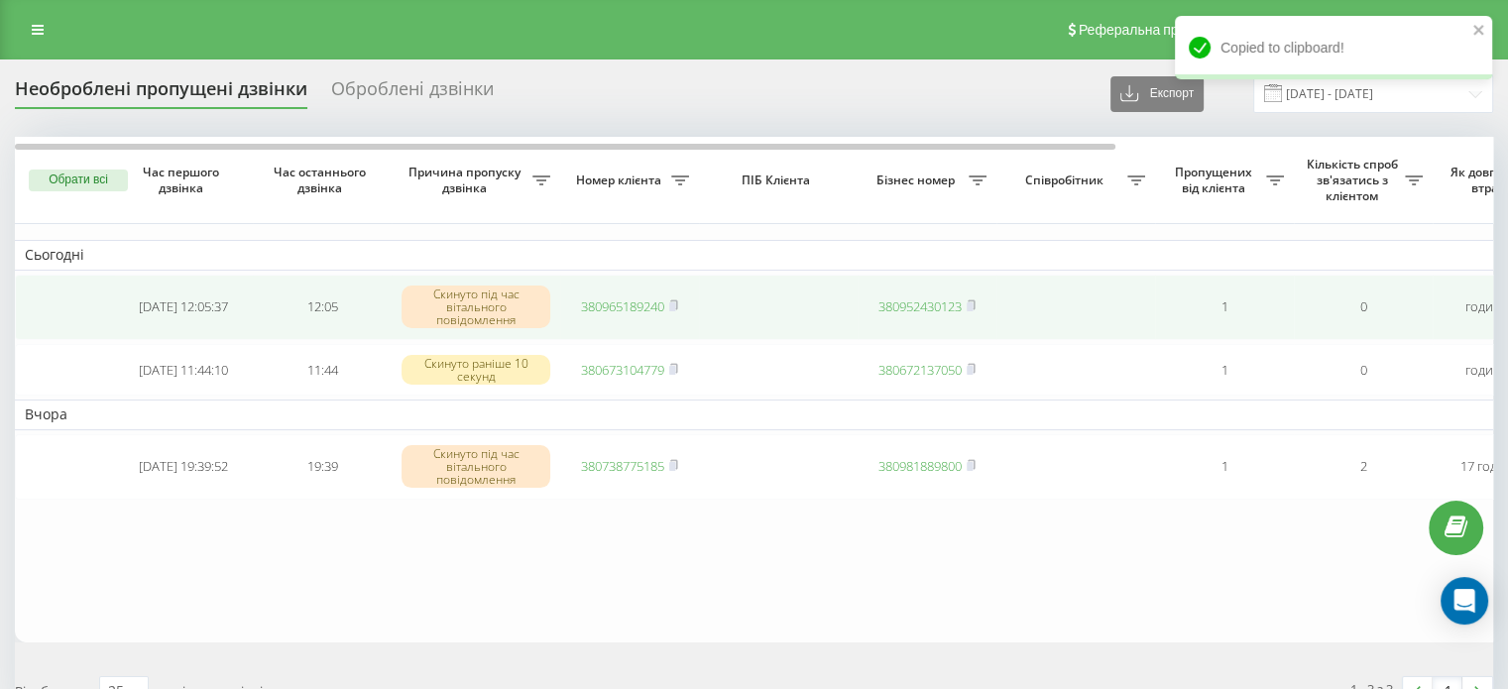
click at [637, 301] on link "380965189240" at bounding box center [622, 306] width 83 height 18
